Goal: Find specific page/section: Find specific page/section

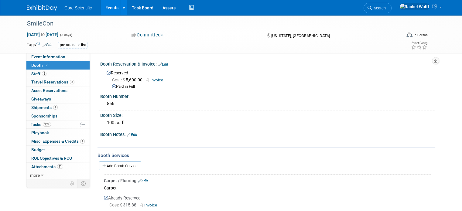
click at [42, 9] on img at bounding box center [42, 8] width 30 height 6
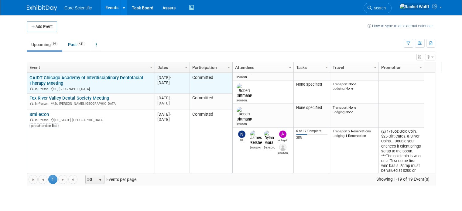
scroll to position [73, 0]
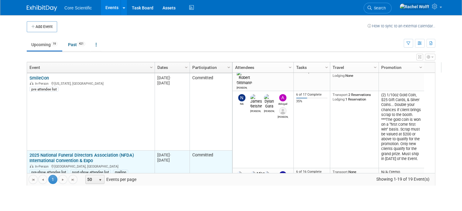
click at [81, 154] on link "2025 National Funeral Directors Association (NFDA) International Convention & E…" at bounding box center [81, 157] width 104 height 11
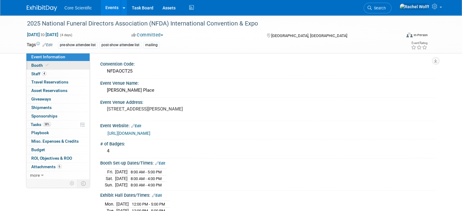
click at [46, 66] on icon at bounding box center [47, 64] width 3 height 3
